Goal: Task Accomplishment & Management: Complete application form

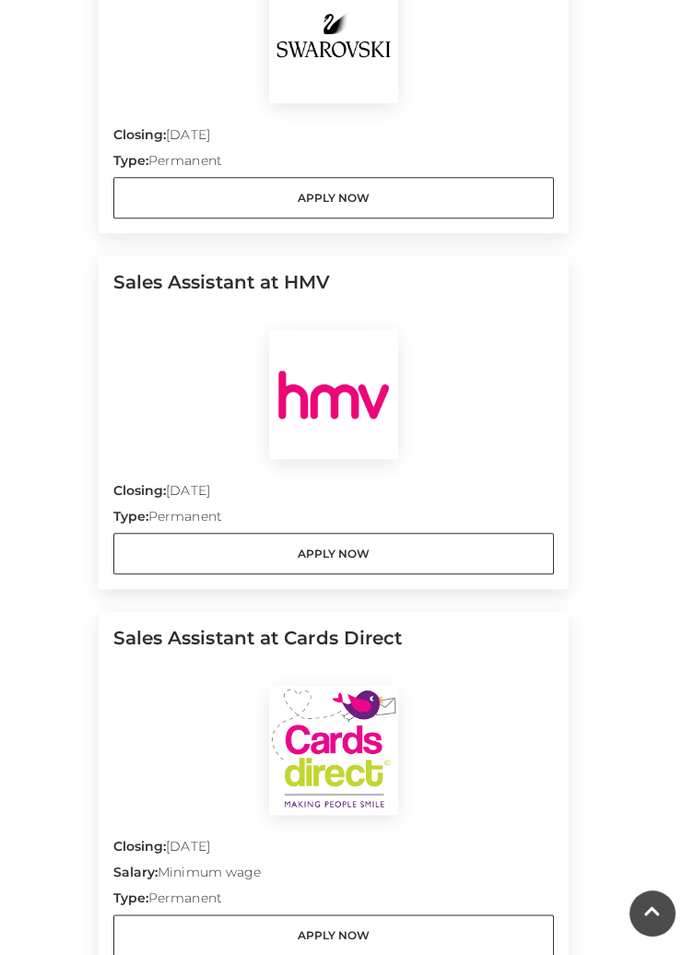
scroll to position [3780, 0]
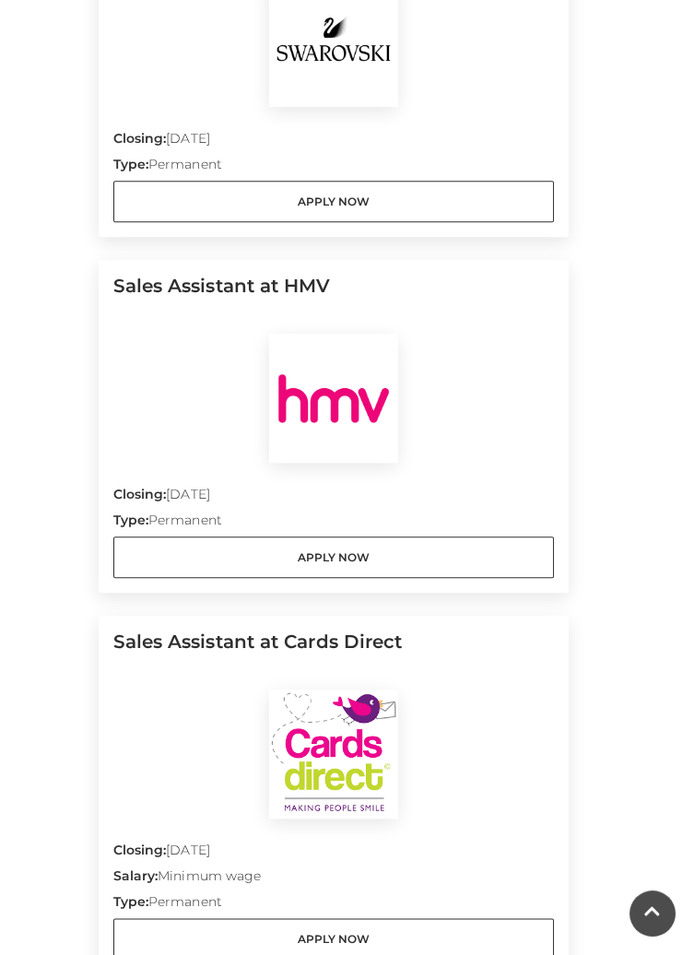
click at [301, 639] on h5 "Sales Assistant at Cards Direct" at bounding box center [333, 660] width 441 height 59
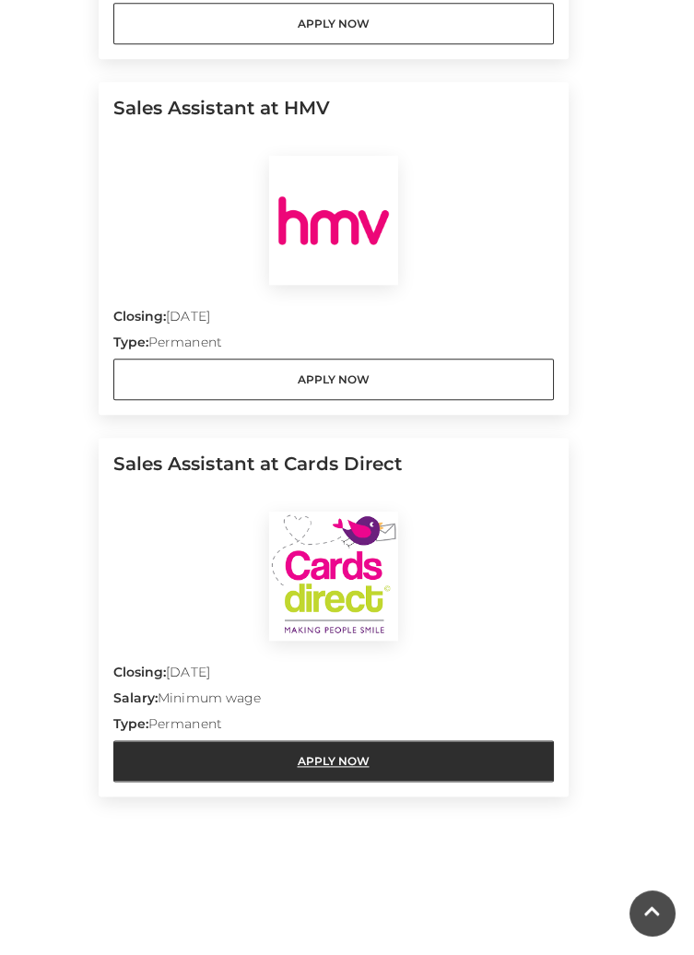
click at [314, 764] on link "Apply Now" at bounding box center [333, 760] width 441 height 41
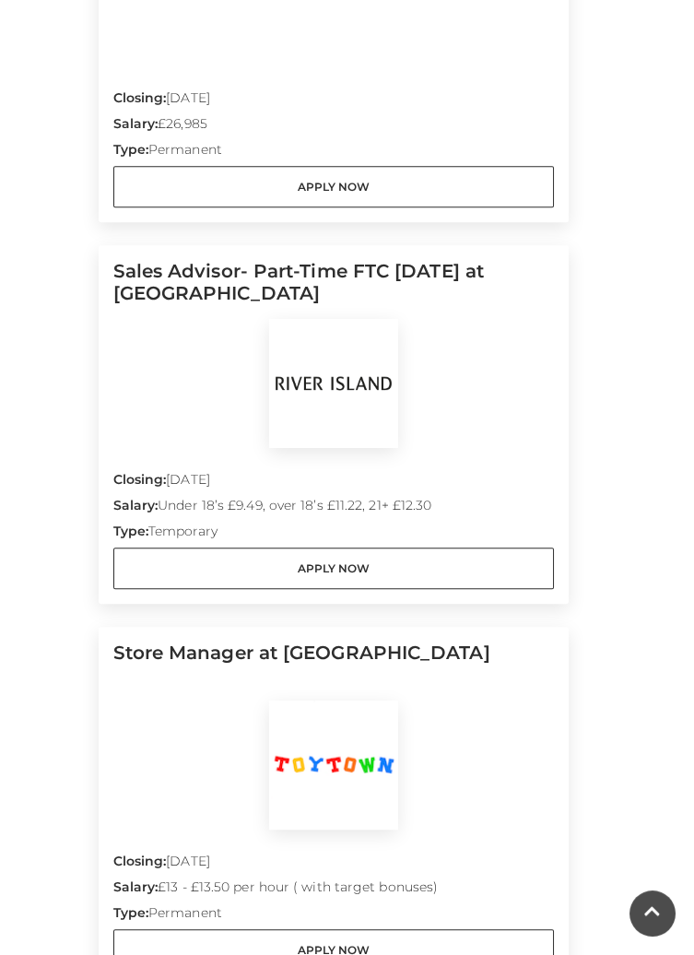
scroll to position [1937, 0]
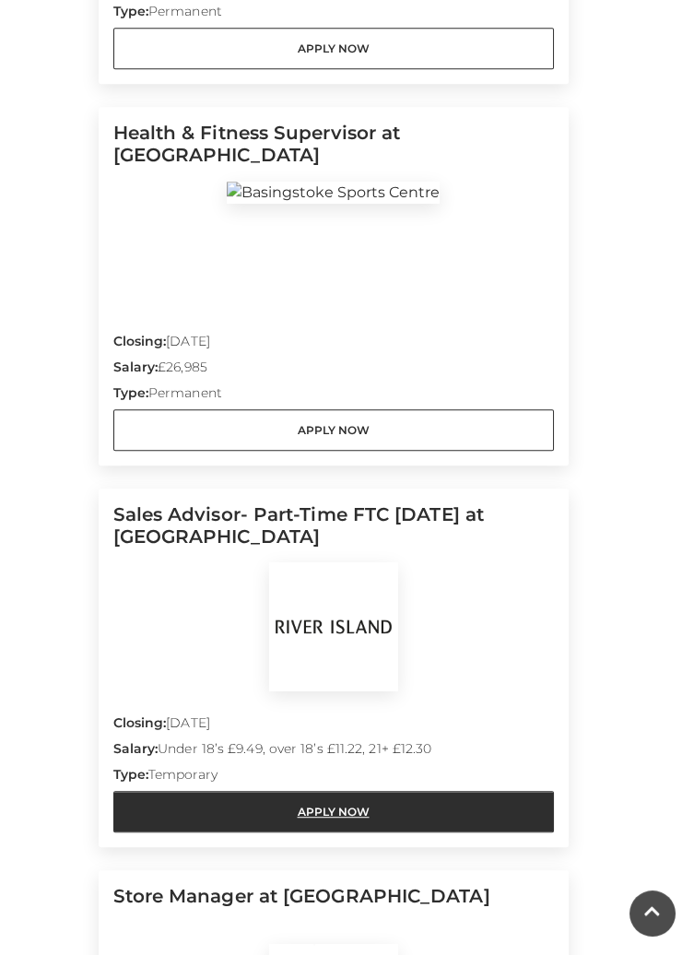
click at [330, 807] on link "Apply Now" at bounding box center [333, 811] width 441 height 41
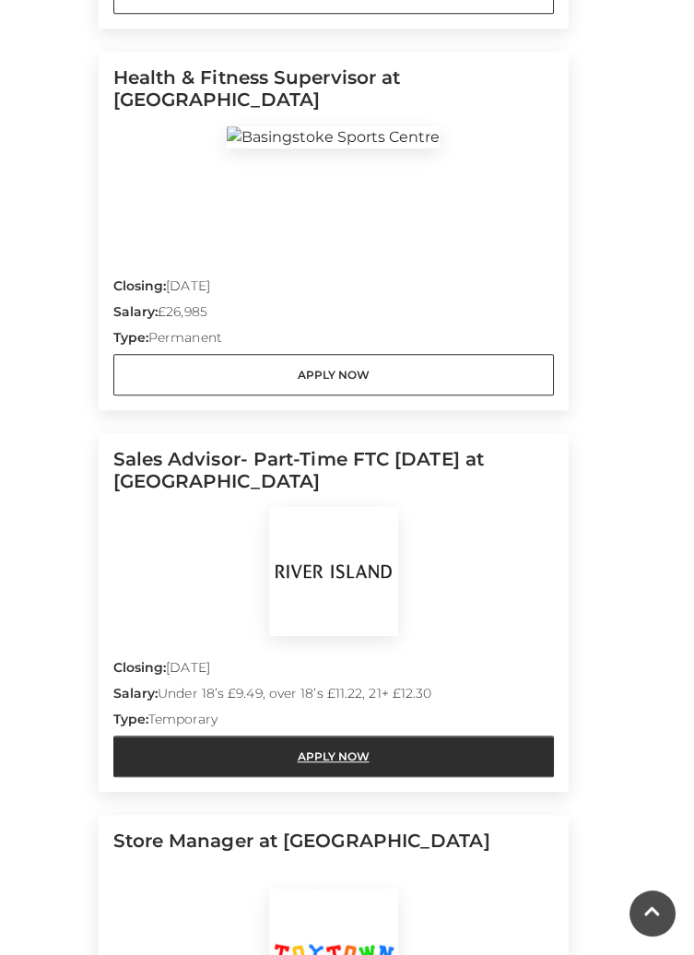
scroll to position [1783, 0]
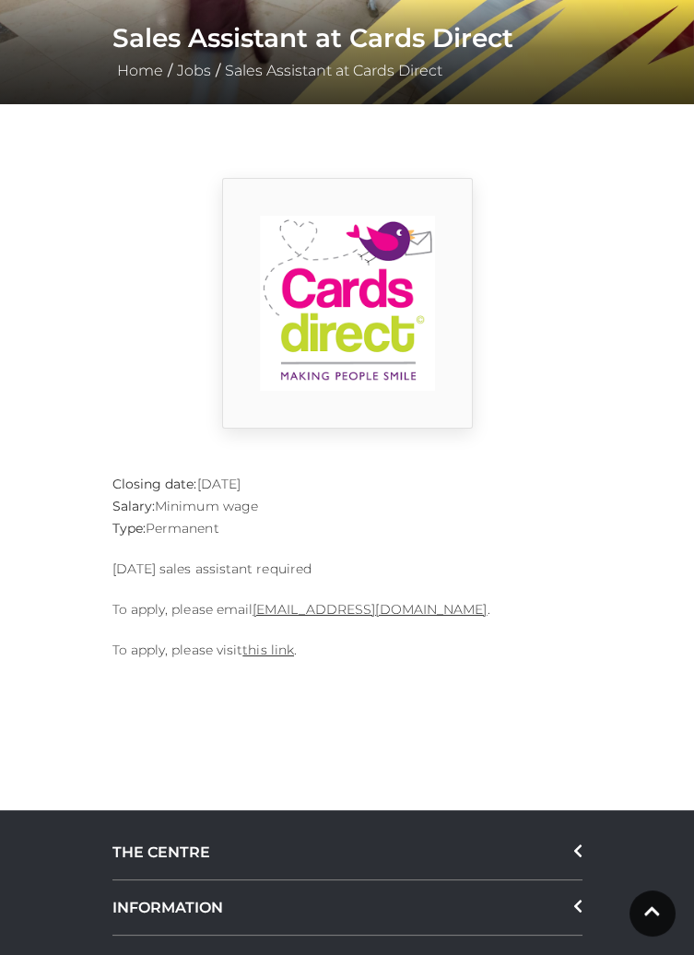
scroll to position [359, 0]
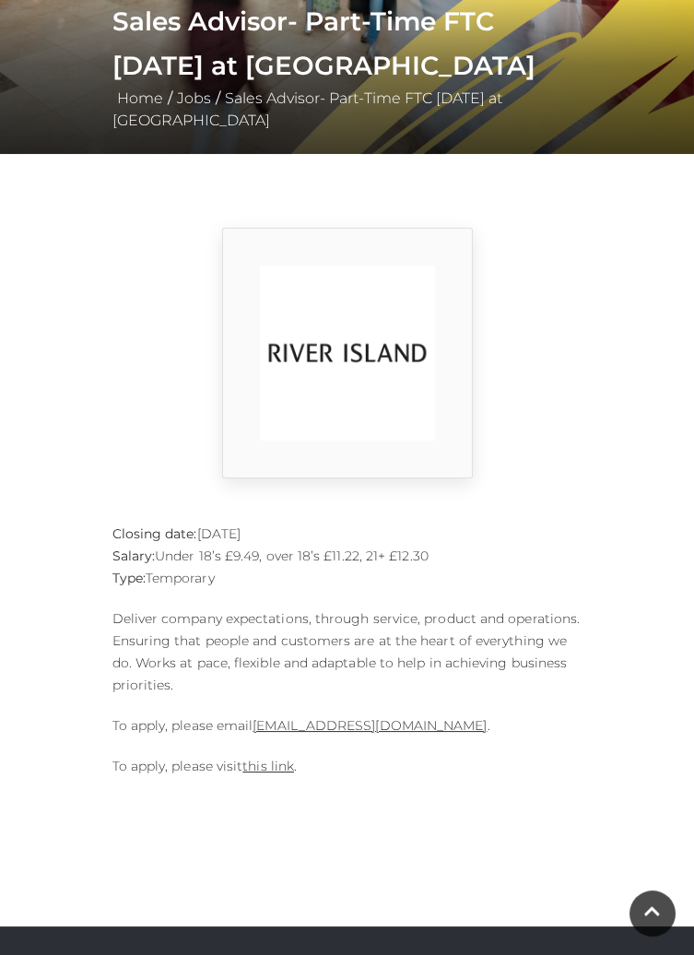
scroll to position [280, 0]
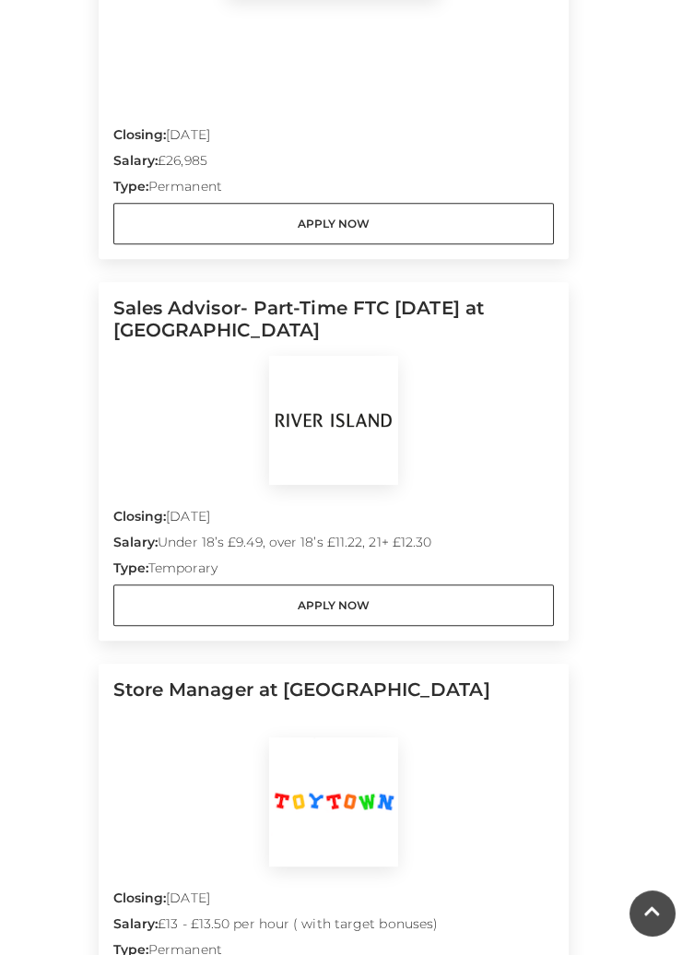
scroll to position [1897, 0]
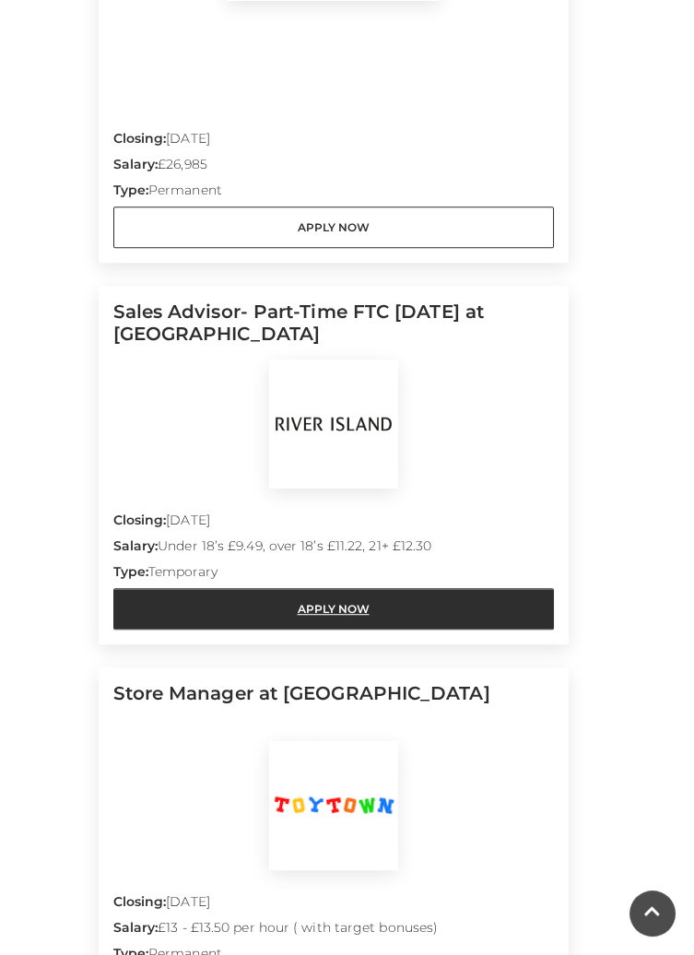
click at [327, 601] on link "Apply Now" at bounding box center [333, 608] width 441 height 41
